Goal: Task Accomplishment & Management: Use online tool/utility

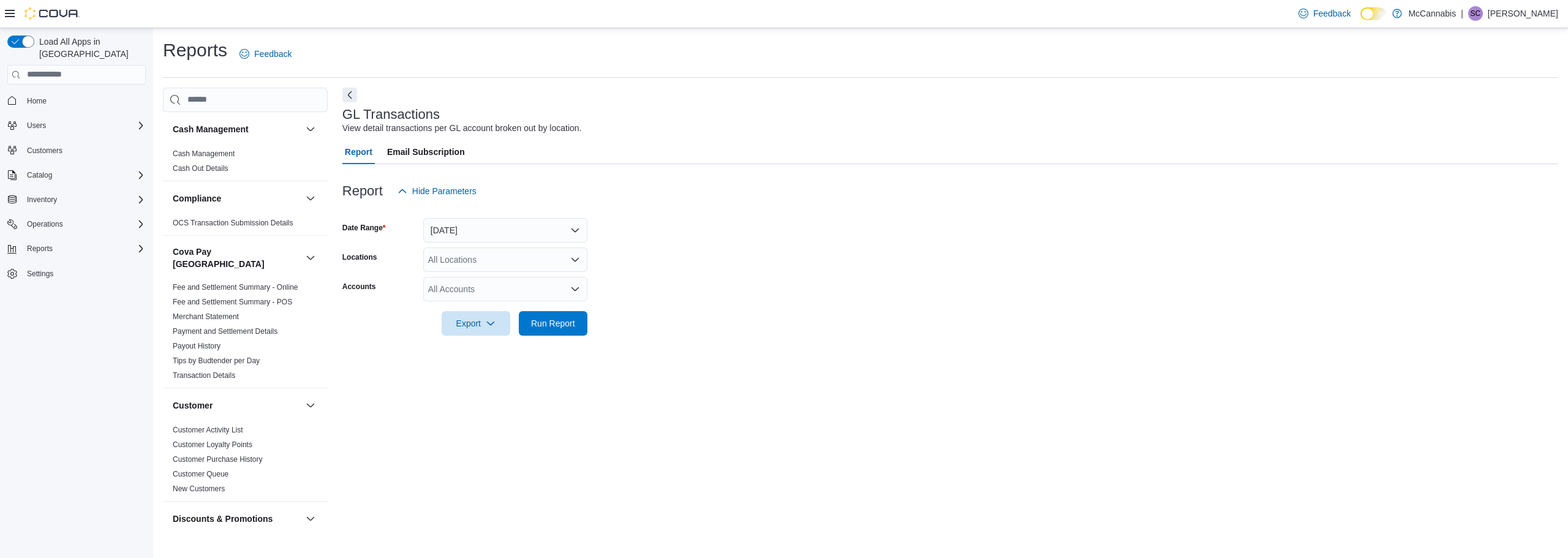
click at [61, 93] on span "Home" at bounding box center [84, 101] width 124 height 15
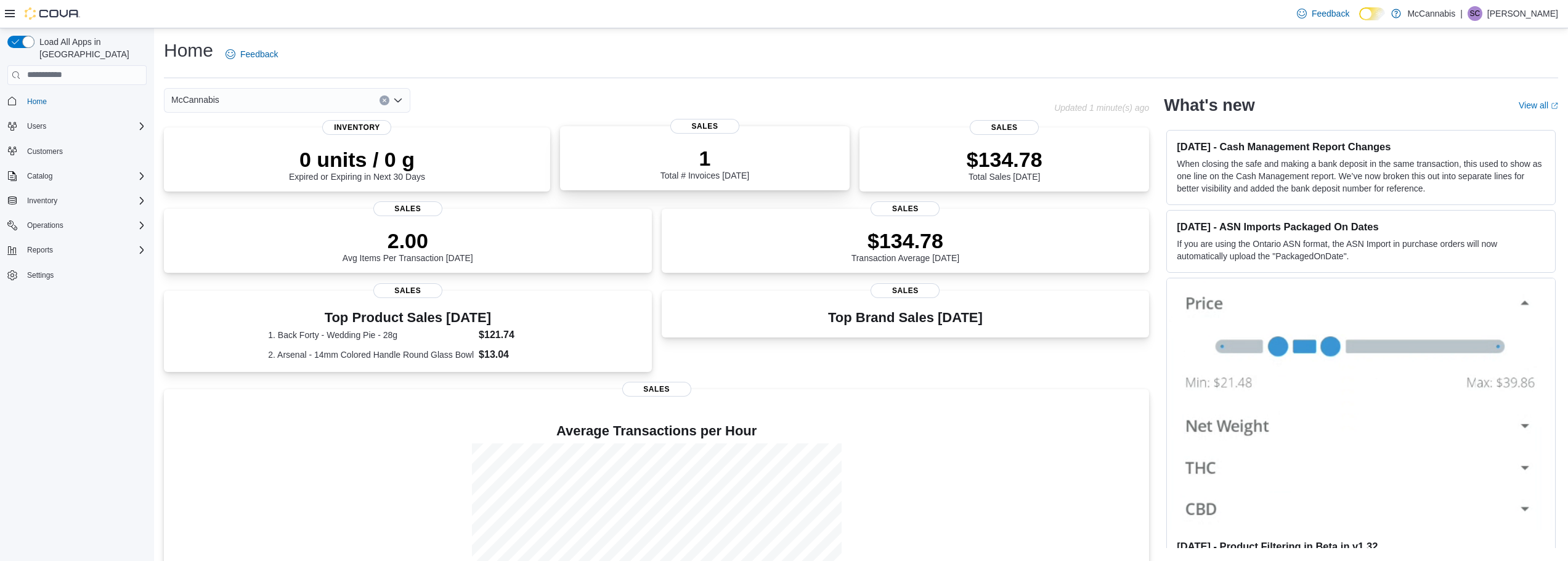
click at [724, 187] on div "1 Total # Invoices Today Sales" at bounding box center [704, 158] width 290 height 64
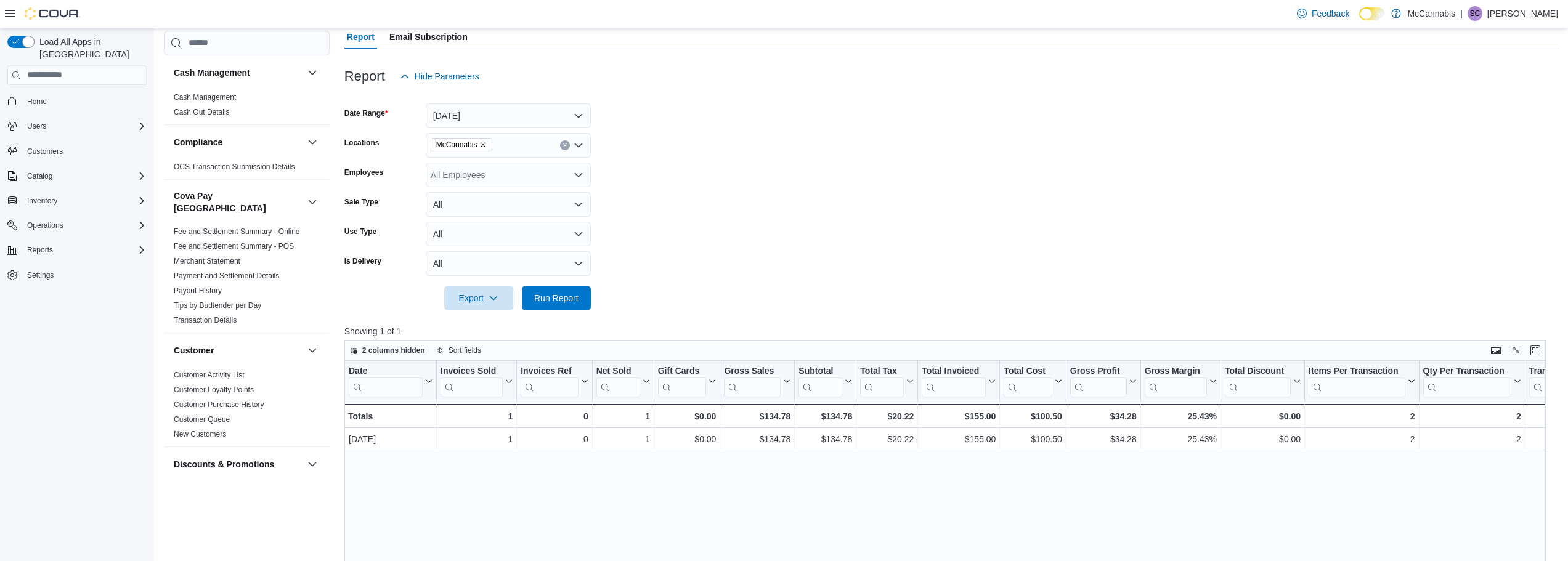
scroll to position [123, 0]
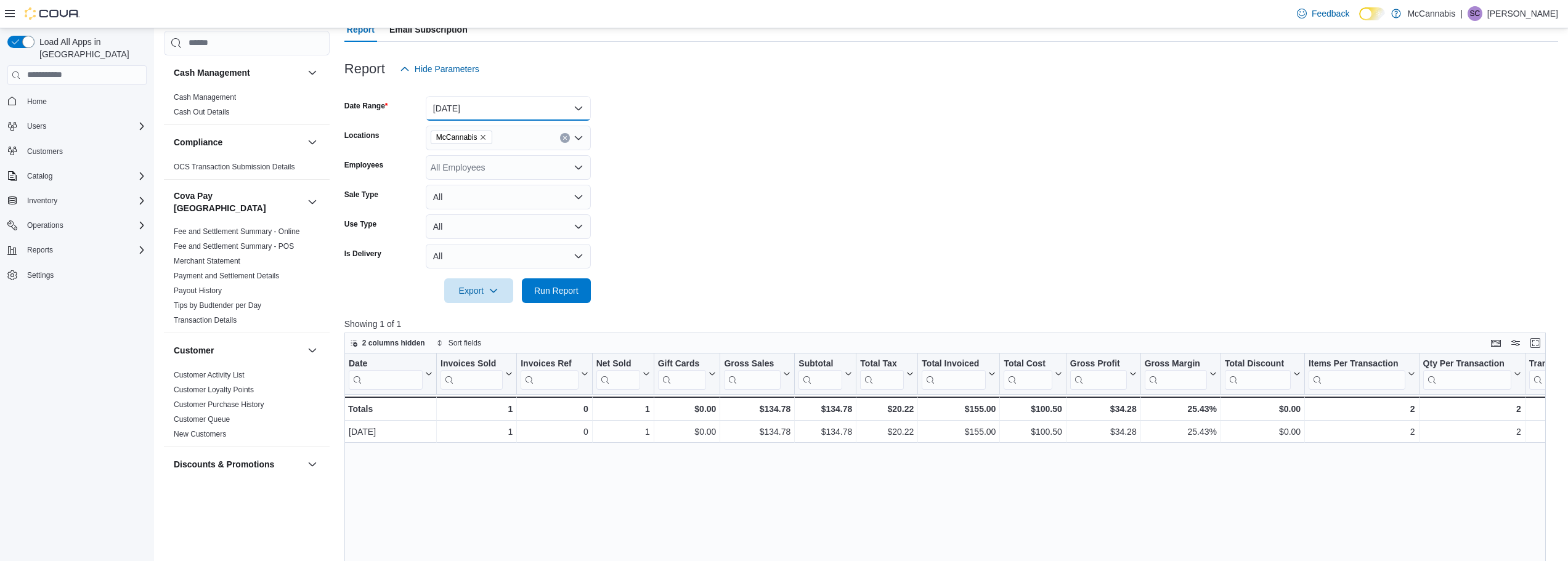
click at [505, 113] on button "[DATE]" at bounding box center [508, 108] width 165 height 25
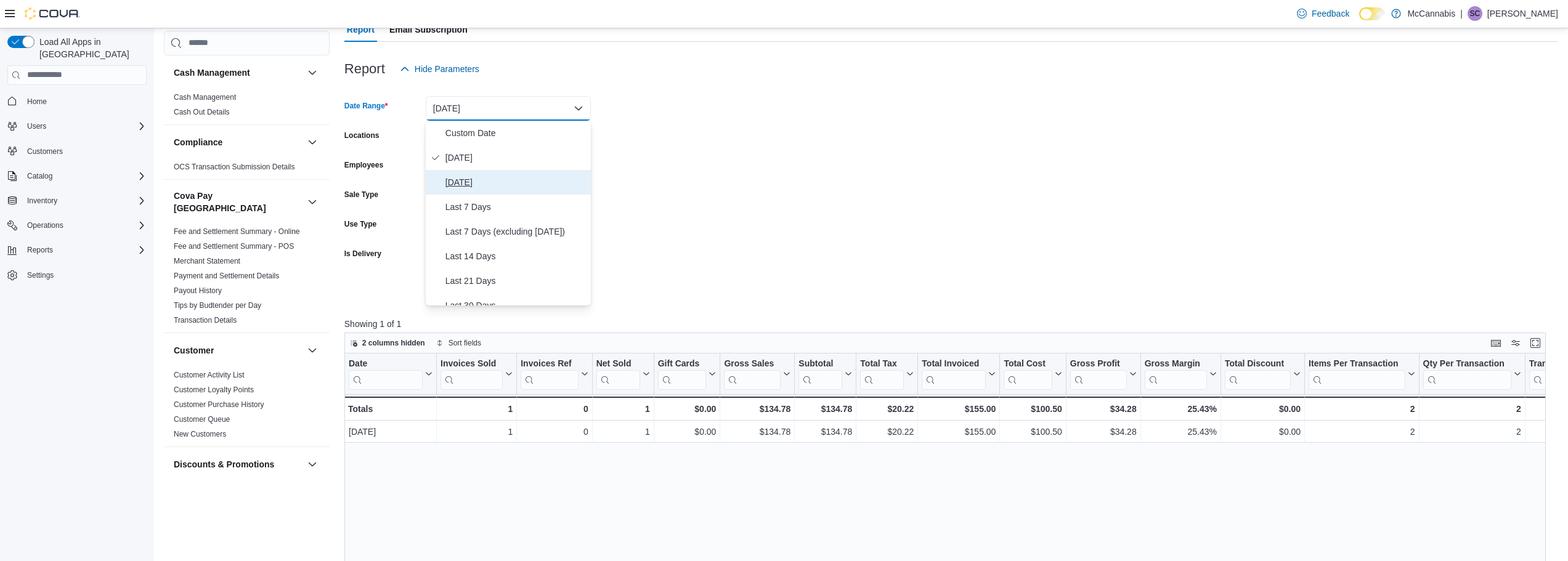
click at [482, 179] on span "[DATE]" at bounding box center [515, 182] width 141 height 15
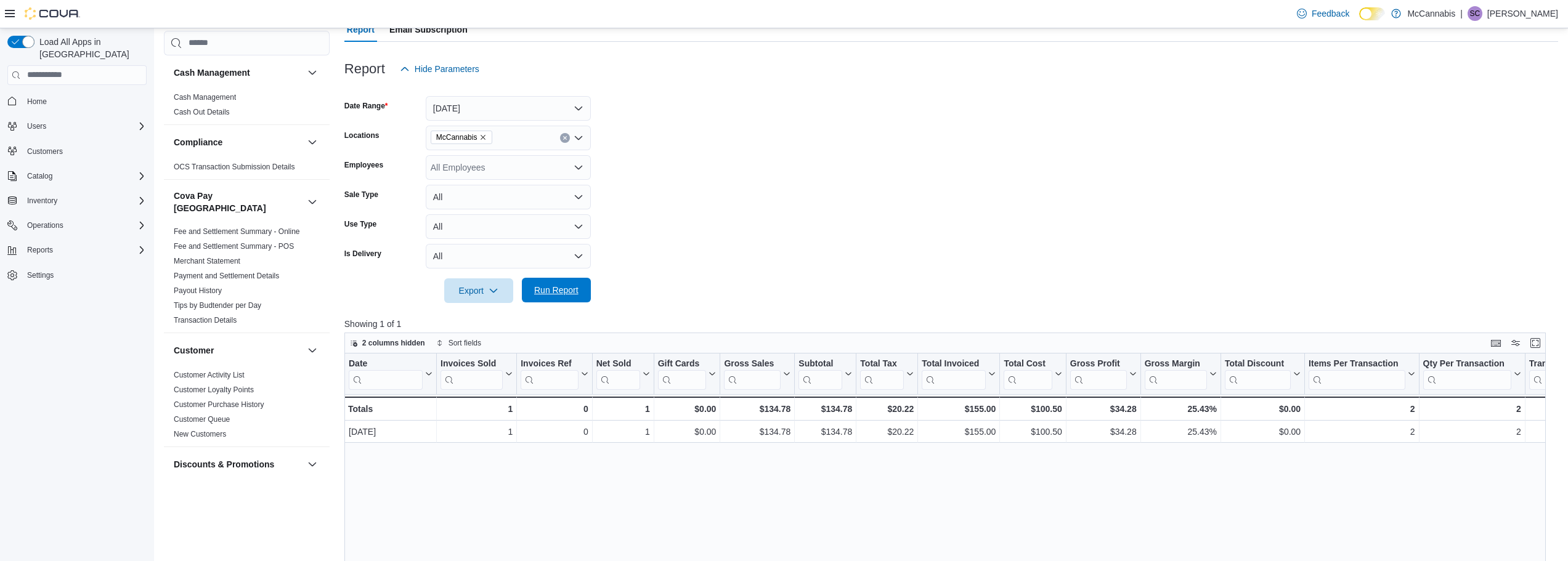
click at [548, 278] on div "Export Run Report" at bounding box center [468, 291] width 247 height 25
click at [569, 295] on span "Run Report" at bounding box center [557, 290] width 45 height 12
click at [577, 168] on icon "Open list of options" at bounding box center [578, 167] width 7 height 4
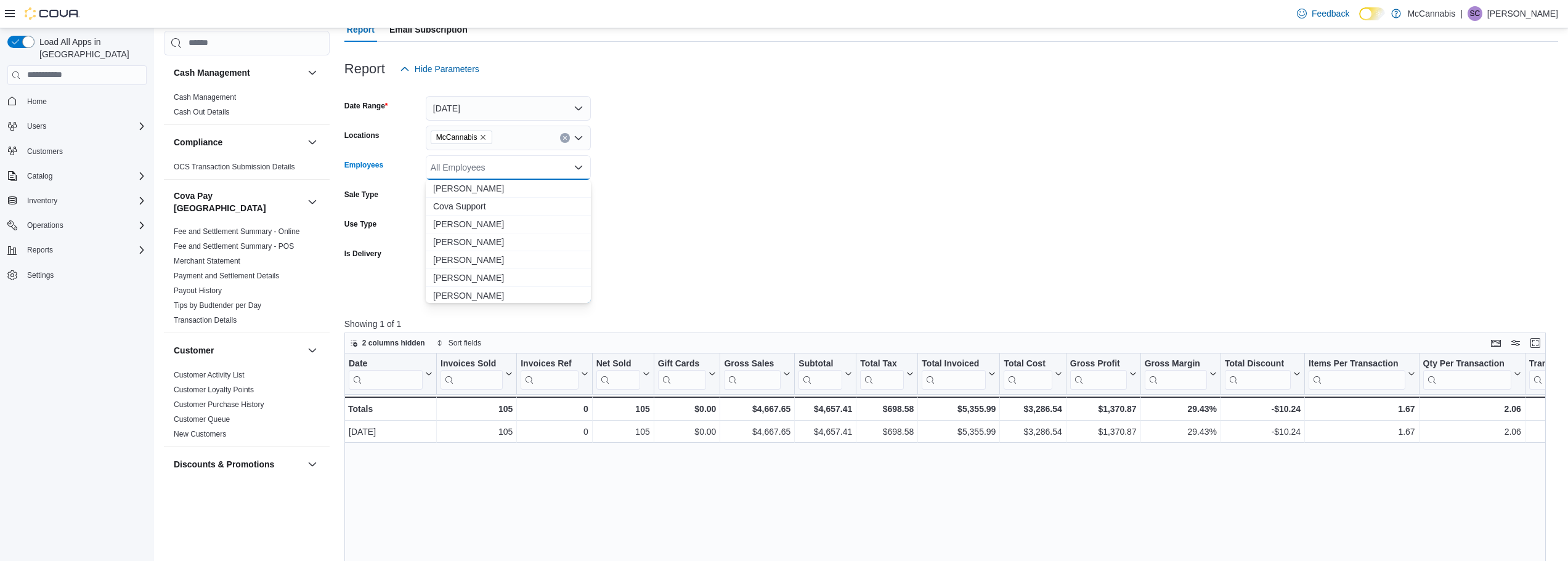
click at [934, 148] on form "Date Range [DATE] Locations McCannabis Employees All Employees Combo box. Selec…" at bounding box center [952, 192] width 1214 height 222
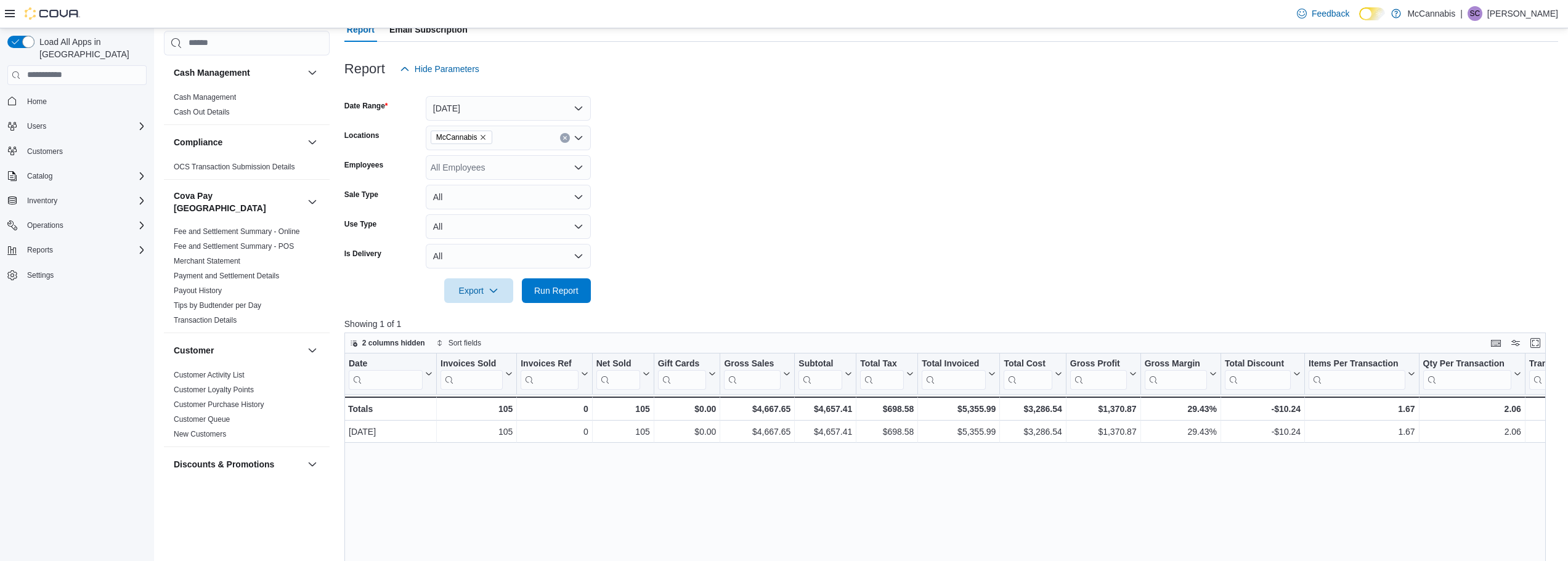
click at [574, 168] on icon "Open list of options" at bounding box center [578, 167] width 10 height 10
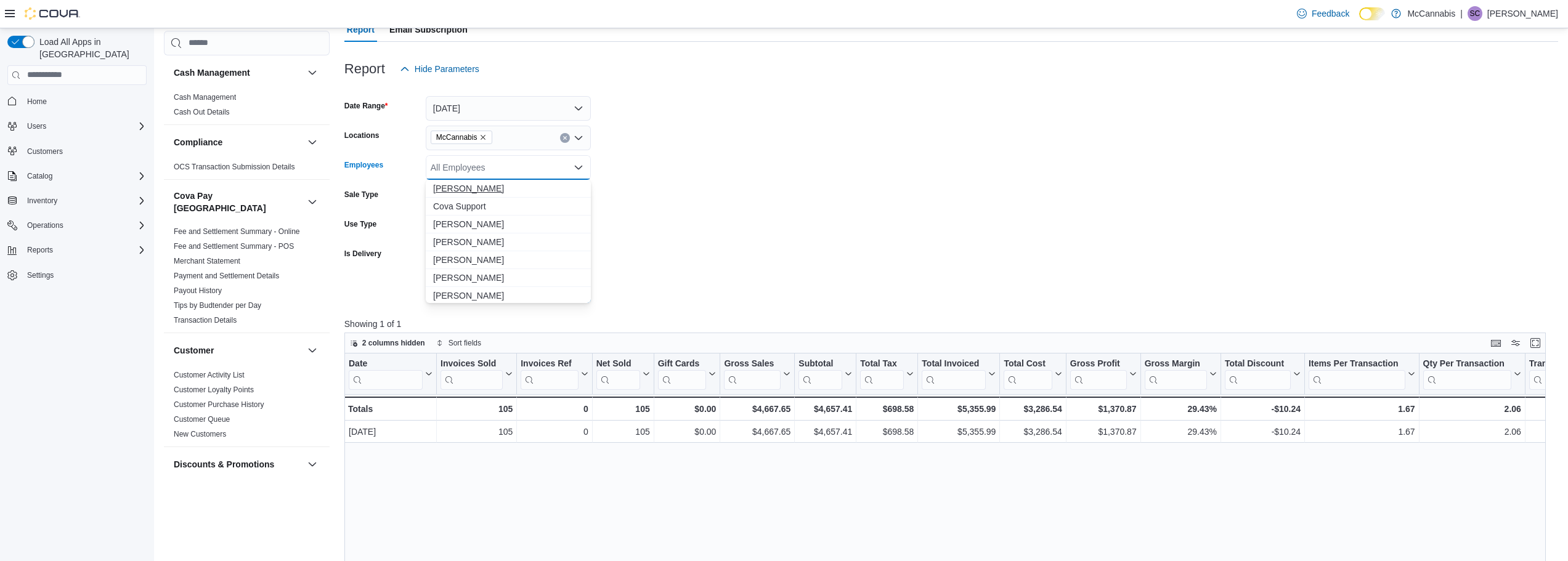
click at [567, 192] on span "[PERSON_NAME]" at bounding box center [508, 188] width 150 height 12
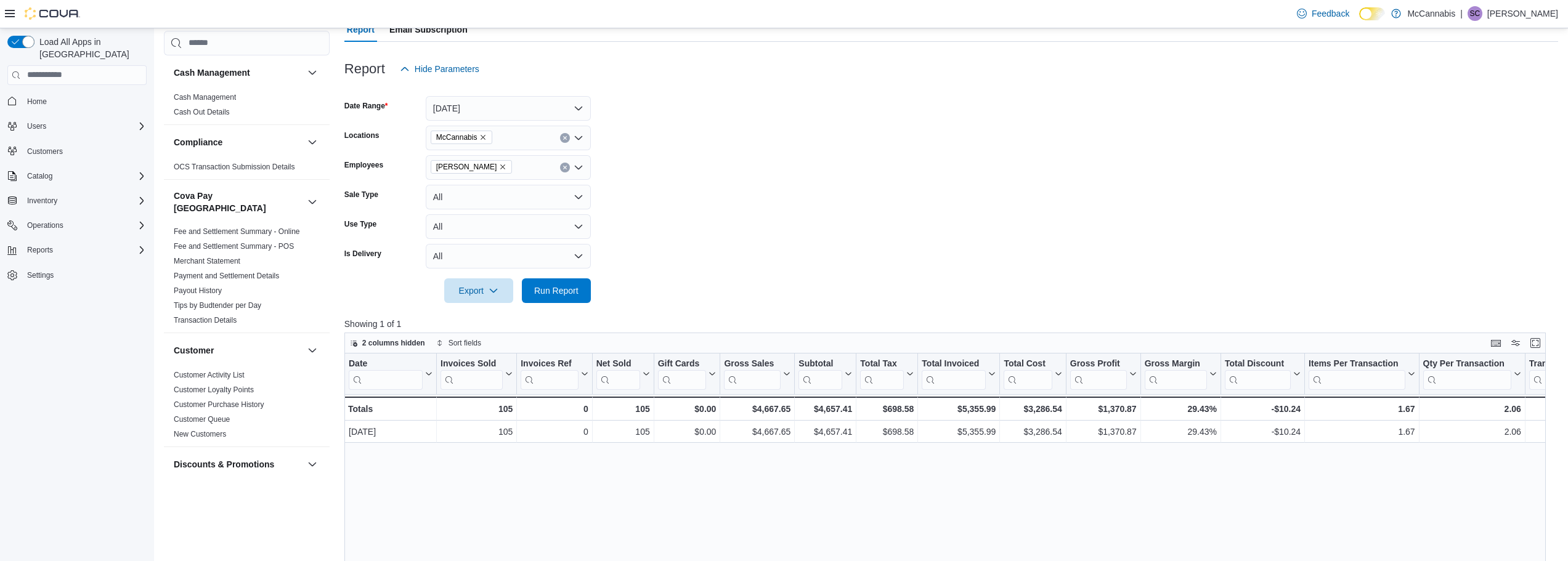
click at [684, 233] on form "Date Range [DATE] Locations McCannabis Employees [PERSON_NAME] Sale Type All Us…" at bounding box center [952, 192] width 1214 height 222
click at [556, 294] on span "Run Report" at bounding box center [557, 290] width 45 height 12
click at [577, 169] on icon "Open list of options" at bounding box center [578, 167] width 10 height 10
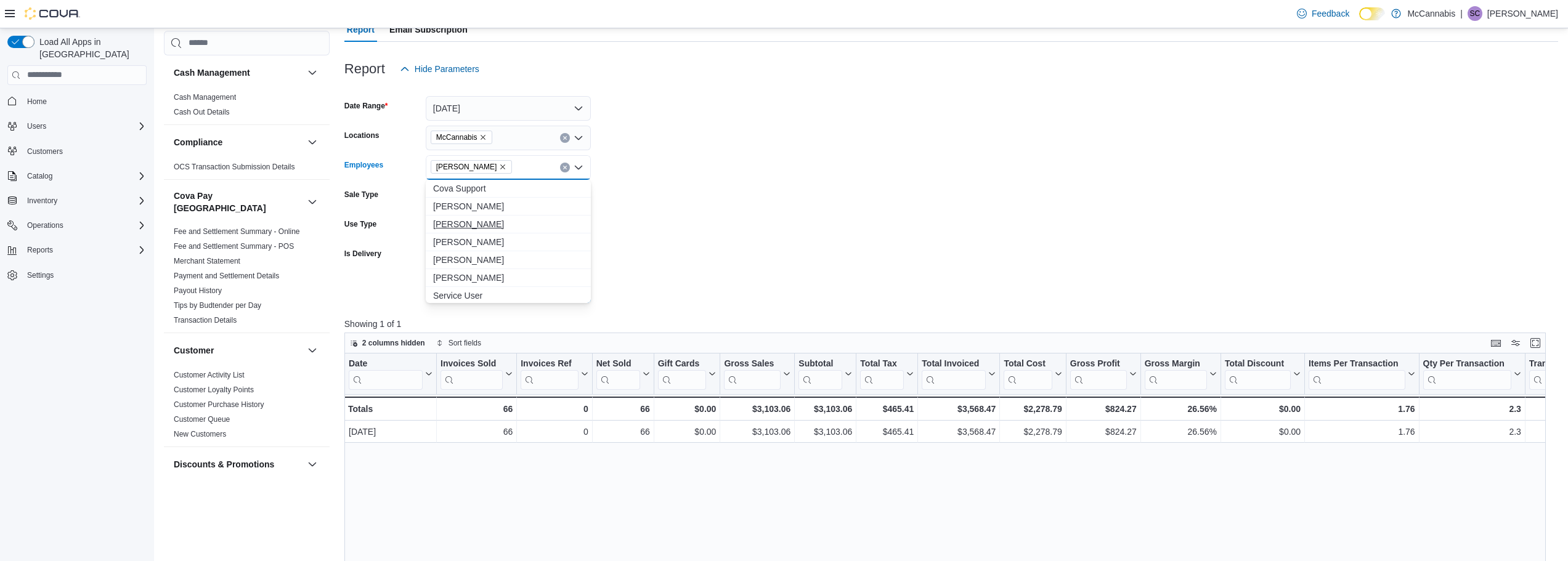
click at [547, 228] on span "[PERSON_NAME]" at bounding box center [508, 224] width 150 height 12
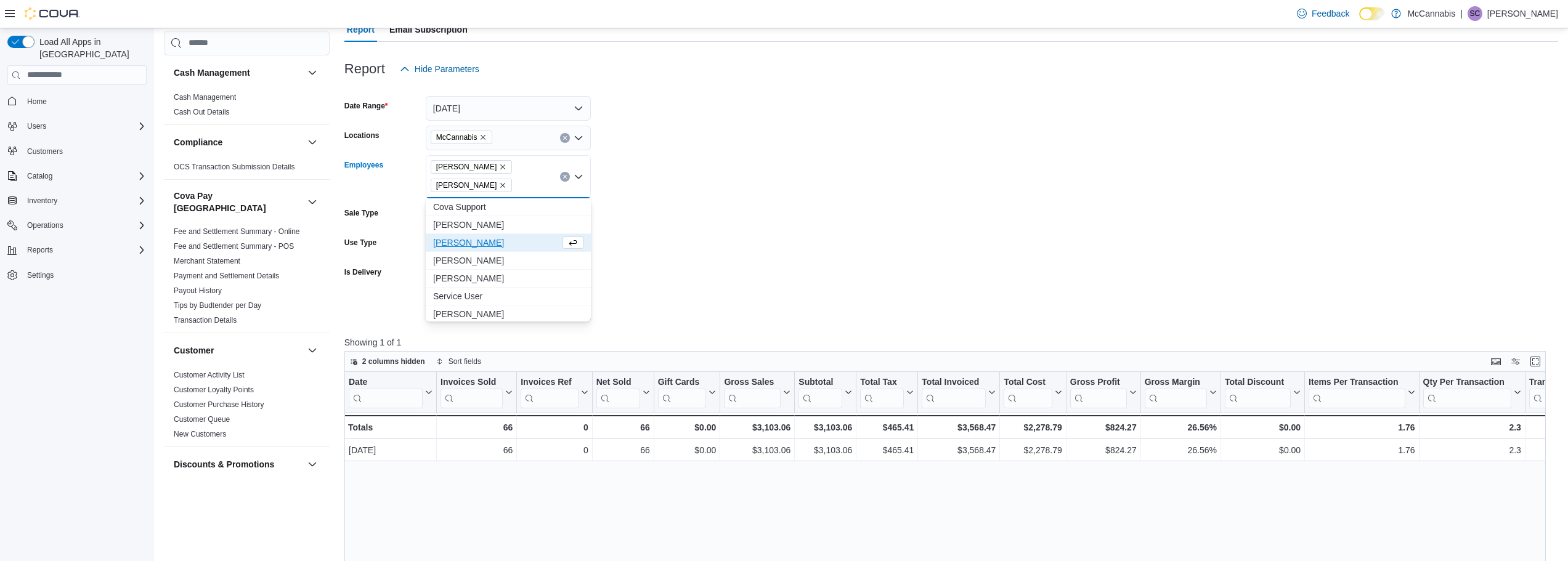
click at [687, 259] on form "Date Range [DATE] Locations McCannabis Employees [PERSON_NAME] [PERSON_NAME] Co…" at bounding box center [952, 201] width 1214 height 241
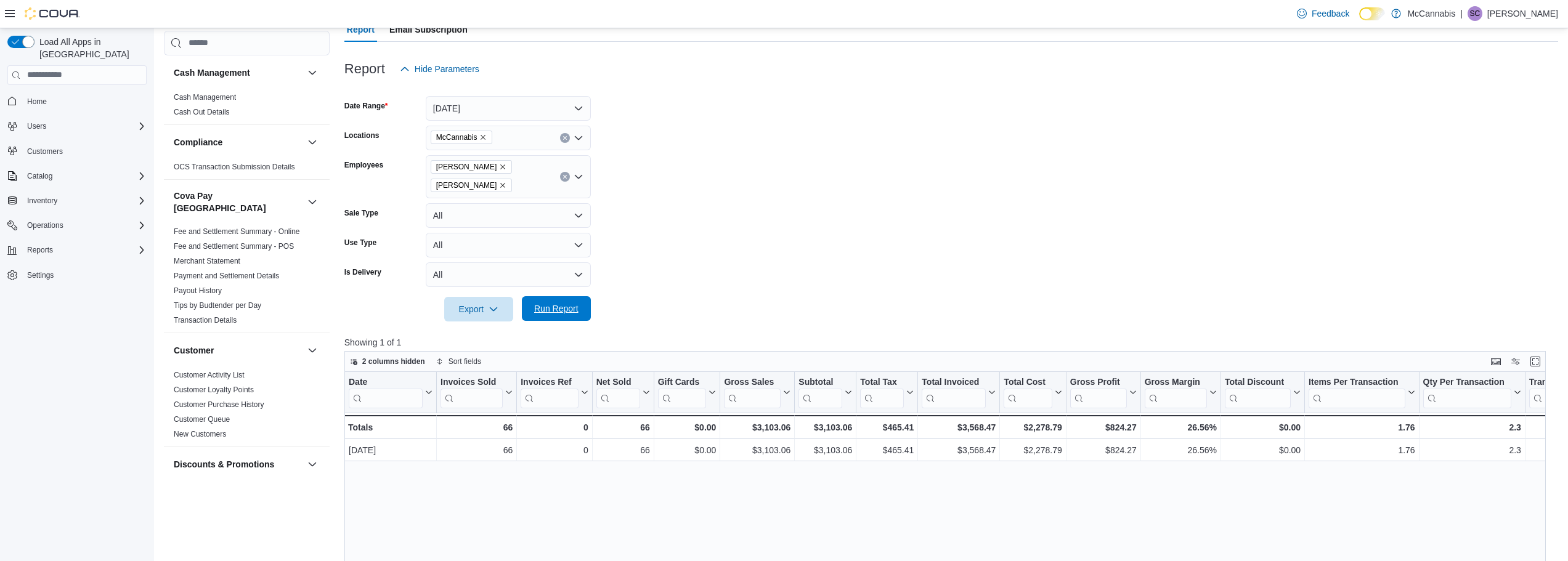
click at [574, 309] on span "Run Report" at bounding box center [557, 309] width 45 height 12
click at [547, 308] on span "Run Report" at bounding box center [557, 309] width 45 height 12
click at [499, 167] on icon "Remove Courtney Lewis from selection in this group" at bounding box center [503, 167] width 7 height 7
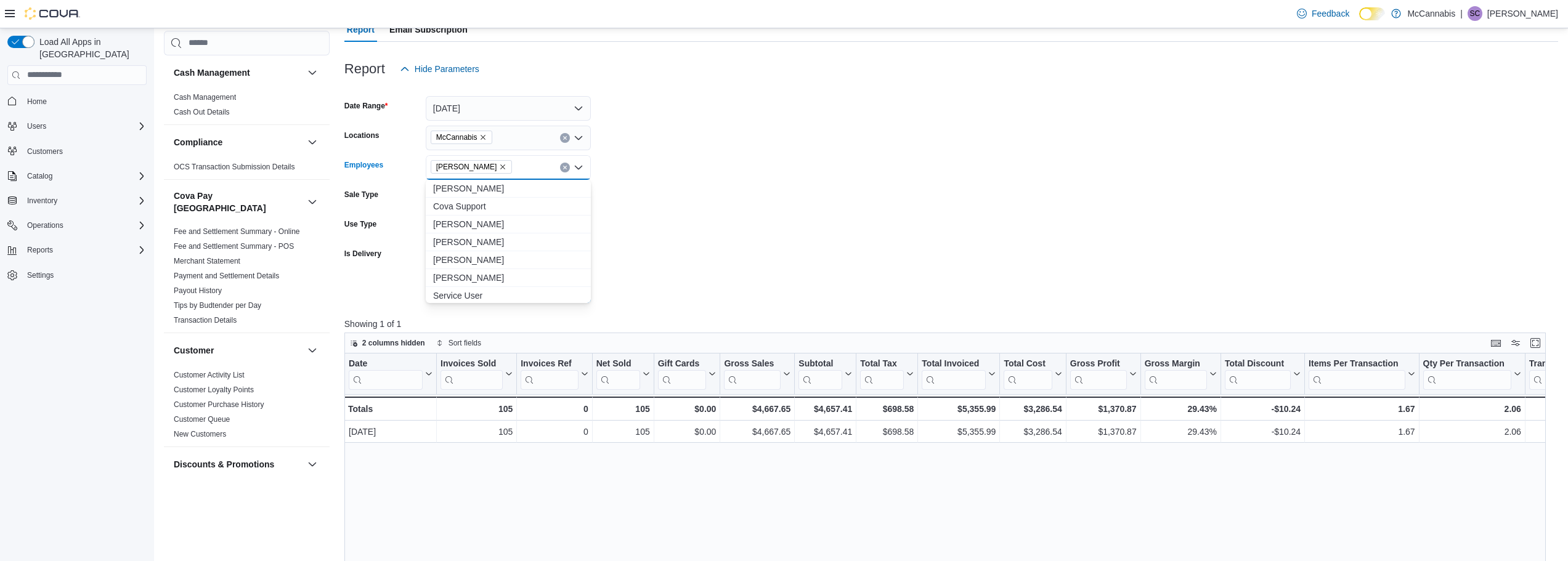
click at [691, 247] on form "Date Range [DATE] Locations McCannabis Employees [PERSON_NAME] Combo box. Selec…" at bounding box center [952, 192] width 1214 height 222
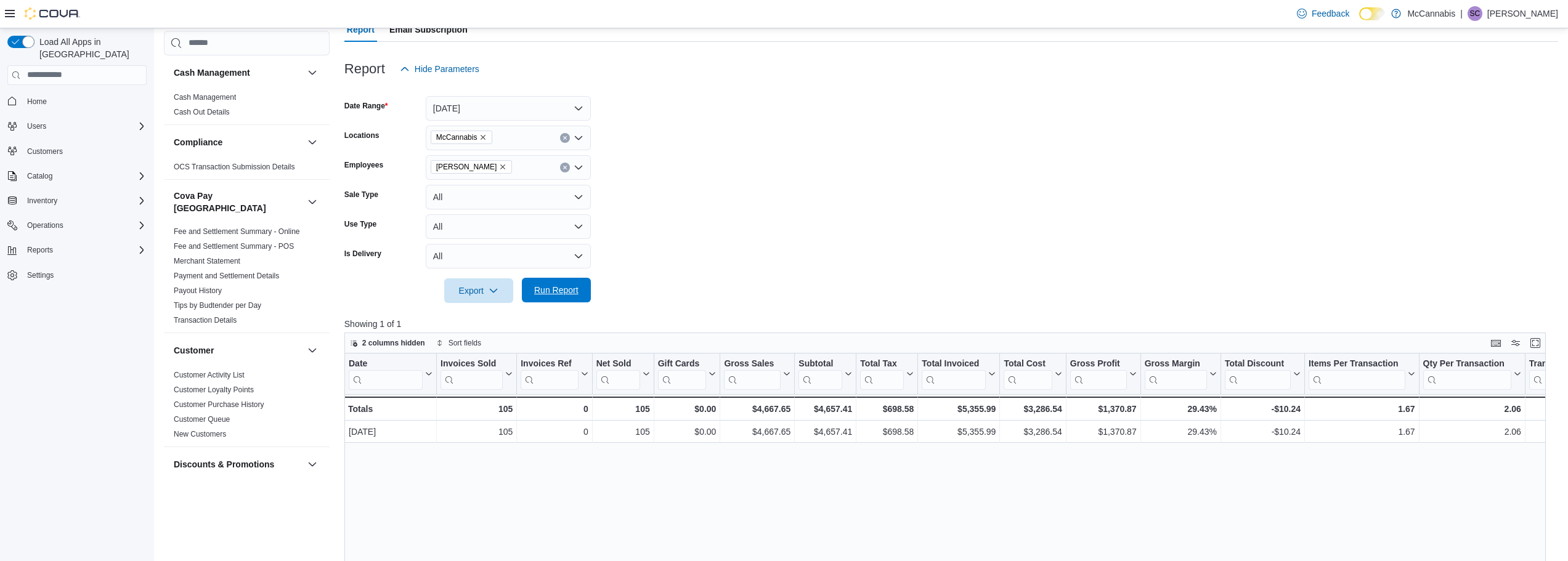
click at [584, 286] on button "Run Report" at bounding box center [556, 290] width 69 height 25
click at [564, 166] on icon "Clear input" at bounding box center [564, 167] width 3 height 3
click at [631, 109] on form "Date Range [DATE] Locations McCannabis Employees All Employees Sale Type All Us…" at bounding box center [952, 192] width 1214 height 222
click at [574, 108] on button "[DATE]" at bounding box center [508, 108] width 165 height 25
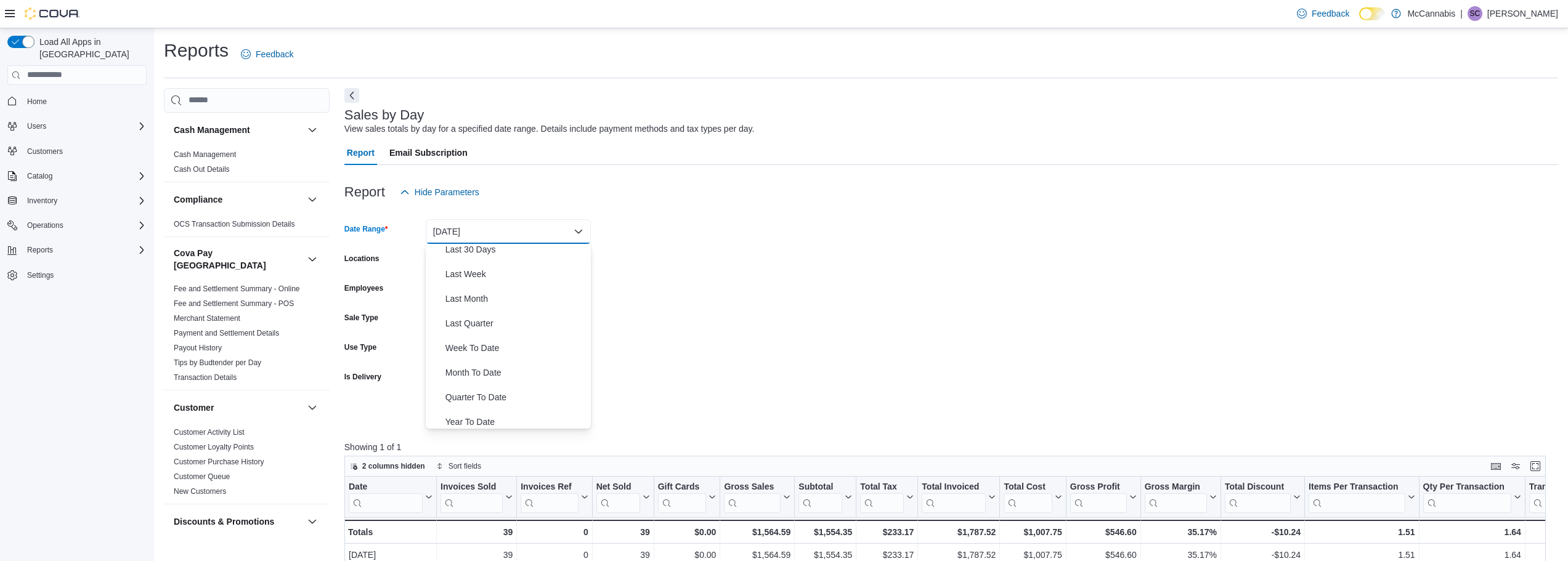
scroll to position [185, 0]
click at [540, 410] on span "Year To Date" at bounding box center [515, 417] width 141 height 15
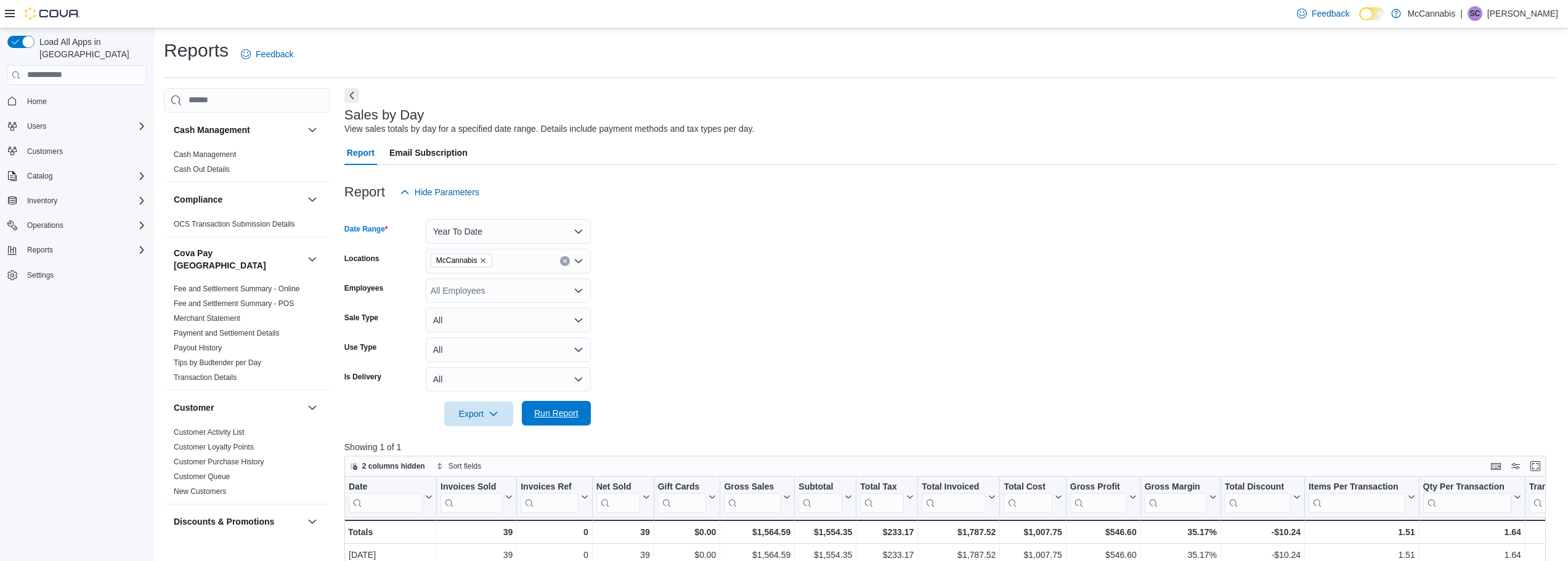
click at [582, 409] on span "Run Report" at bounding box center [556, 413] width 54 height 25
